Goal: Transaction & Acquisition: Purchase product/service

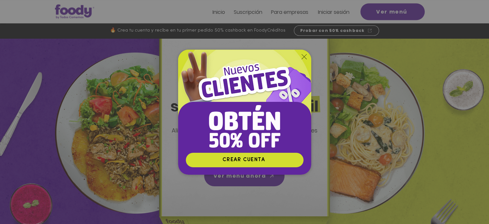
click at [303, 56] on icon "Volver al sitio" at bounding box center [304, 56] width 5 height 5
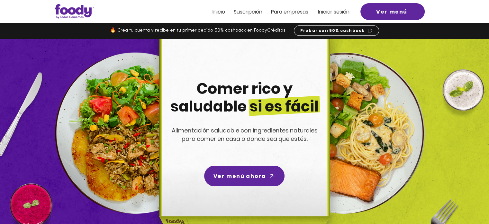
click at [330, 12] on span "Iniciar sesión" at bounding box center [334, 11] width 32 height 7
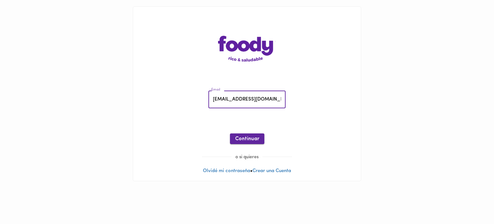
type input "[EMAIL_ADDRESS][DOMAIN_NAME]"
click at [251, 140] on span "Continuar" at bounding box center [247, 139] width 24 height 6
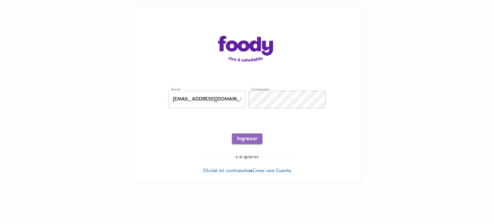
click at [248, 138] on span "Ingresar" at bounding box center [247, 139] width 20 height 6
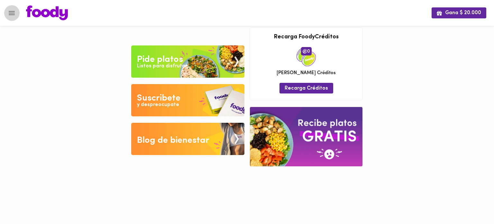
click at [11, 12] on icon "Menu" at bounding box center [12, 13] width 8 height 8
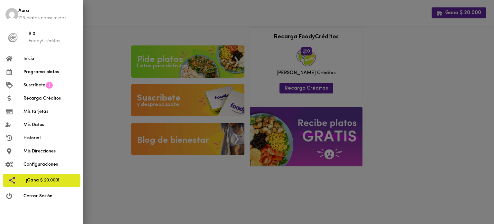
click at [33, 73] on span "Programa platos" at bounding box center [50, 72] width 54 height 7
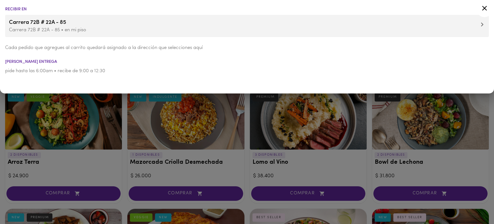
click at [487, 9] on icon at bounding box center [485, 8] width 8 height 8
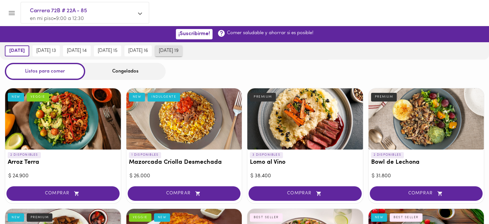
click at [182, 47] on button "[DATE] 19" at bounding box center [168, 50] width 27 height 11
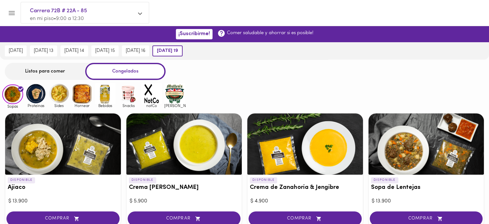
click at [39, 93] on img at bounding box center [35, 93] width 21 height 21
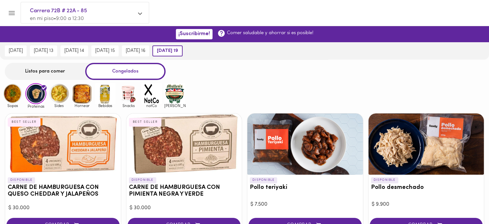
click at [61, 97] on img at bounding box center [59, 93] width 21 height 21
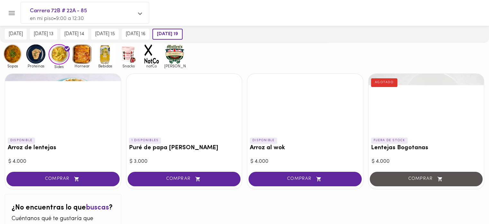
scroll to position [39, 0]
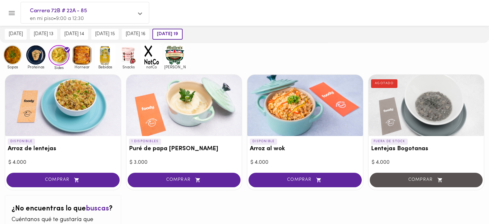
click at [78, 57] on img at bounding box center [82, 54] width 21 height 21
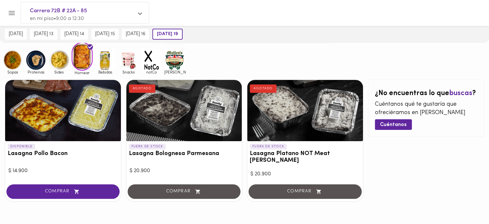
scroll to position [49, 0]
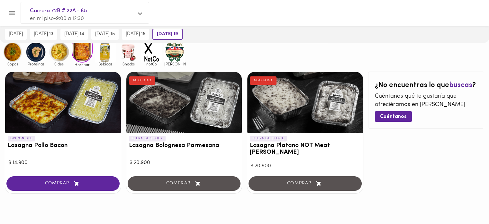
click at [175, 56] on img at bounding box center [174, 51] width 21 height 21
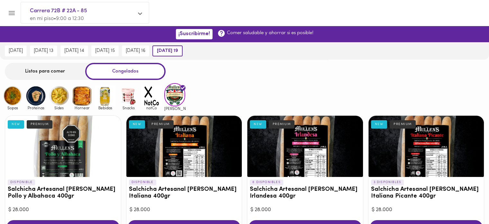
click at [147, 99] on img at bounding box center [151, 95] width 21 height 21
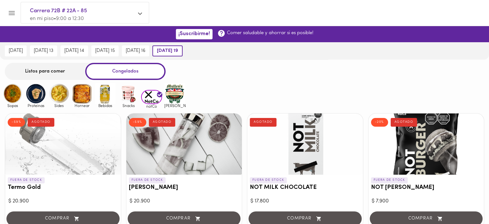
click at [130, 97] on img at bounding box center [128, 93] width 21 height 21
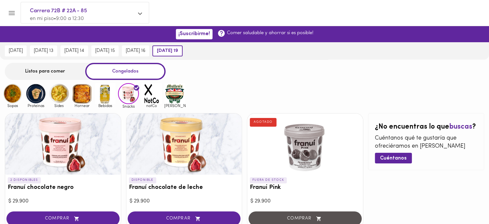
drag, startPoint x: 36, startPoint y: 72, endPoint x: 42, endPoint y: 79, distance: 9.2
click at [36, 72] on div "Listos para comer" at bounding box center [45, 71] width 80 height 17
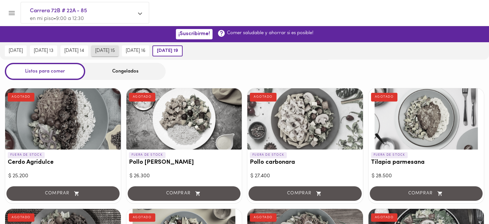
click at [115, 51] on span "viernes 15" at bounding box center [105, 51] width 20 height 6
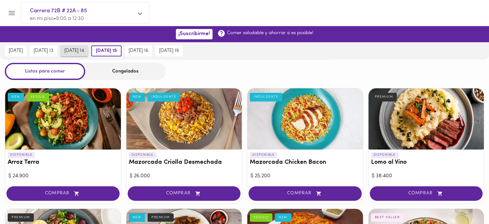
click at [84, 52] on span "jueves 14" at bounding box center [74, 51] width 20 height 6
click at [117, 76] on div "Congelados" at bounding box center [125, 71] width 80 height 17
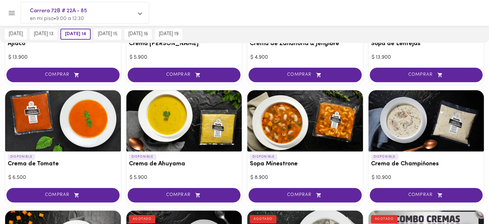
scroll to position [47, 0]
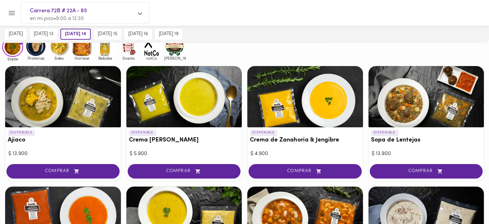
click at [57, 50] on img at bounding box center [59, 46] width 21 height 21
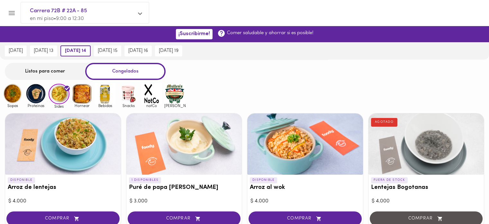
click at [81, 97] on img at bounding box center [82, 93] width 21 height 21
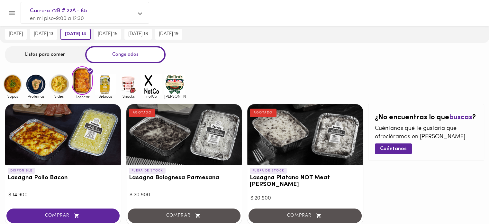
scroll to position [49, 0]
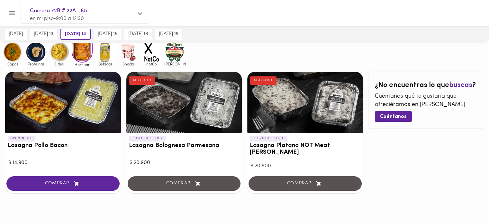
click at [35, 59] on img at bounding box center [35, 51] width 21 height 21
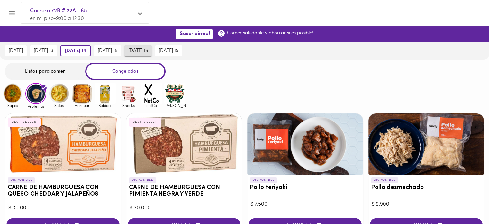
click at [144, 49] on span "sábado 16" at bounding box center [138, 51] width 20 height 6
